Goal: Task Accomplishment & Management: Manage account settings

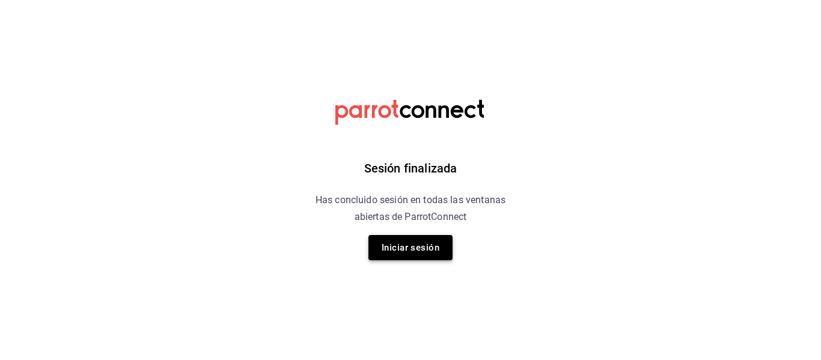
click at [385, 235] on div "Sesión finalizada Has concluido sesión en todas las ventanas abiertas de Parrot…" at bounding box center [410, 180] width 303 height 360
click at [386, 240] on button "Iniciar sesión" at bounding box center [410, 247] width 84 height 25
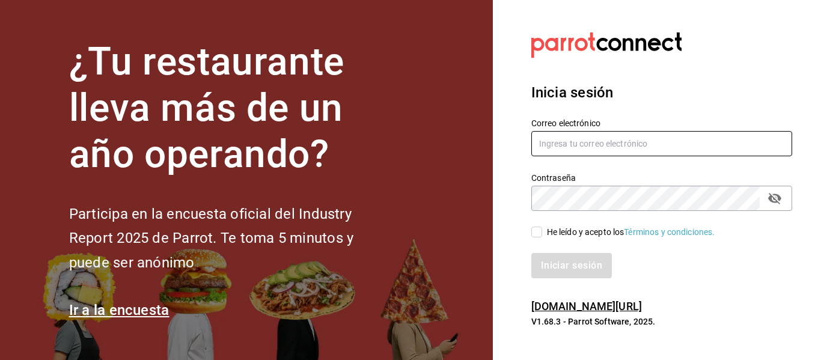
type input "[EMAIL_ADDRESS][DOMAIN_NAME]"
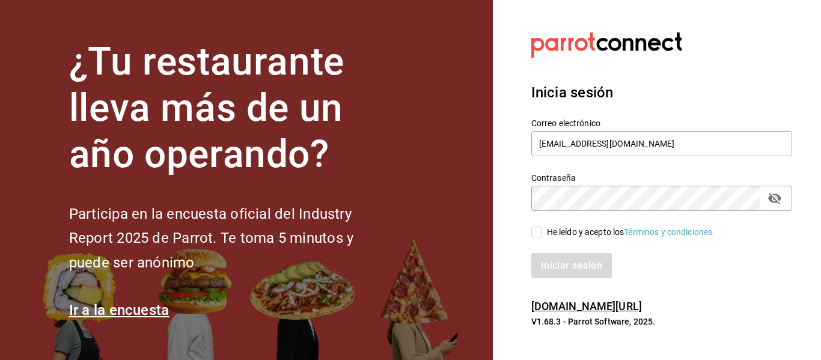
click at [535, 235] on input "He leído y acepto los Términos y condiciones." at bounding box center [536, 232] width 11 height 11
checkbox input "true"
click at [551, 263] on button "Iniciar sesión" at bounding box center [572, 265] width 82 height 25
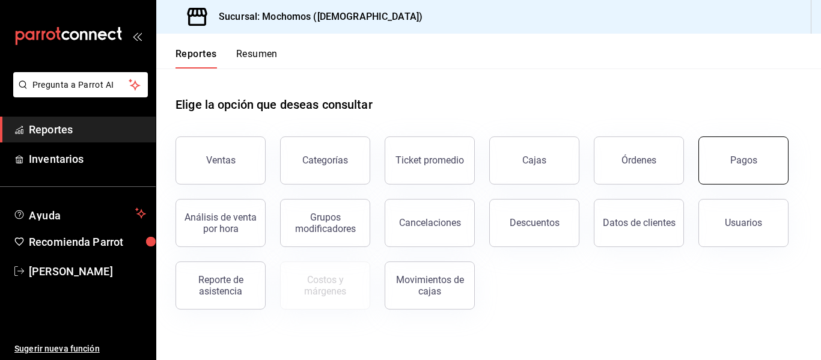
click at [722, 147] on button "Pagos" at bounding box center [743, 160] width 90 height 48
